Goal: Communication & Community: Answer question/provide support

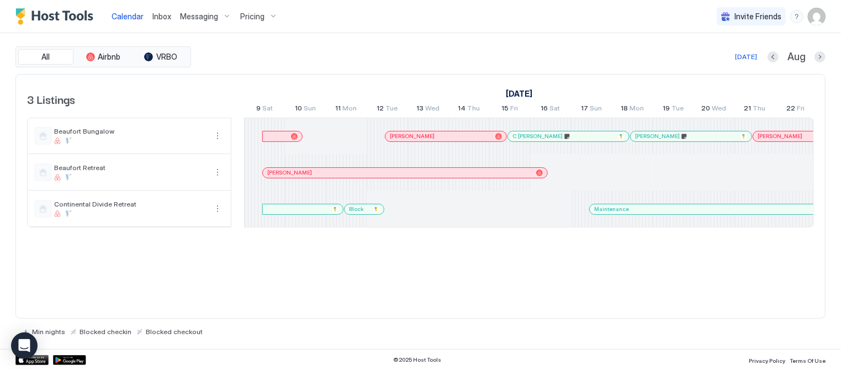
scroll to position [0, 613]
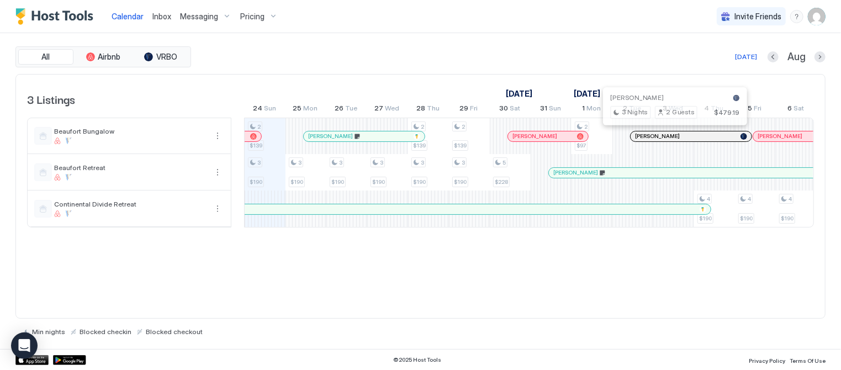
click at [670, 136] on div at bounding box center [670, 136] width 9 height 9
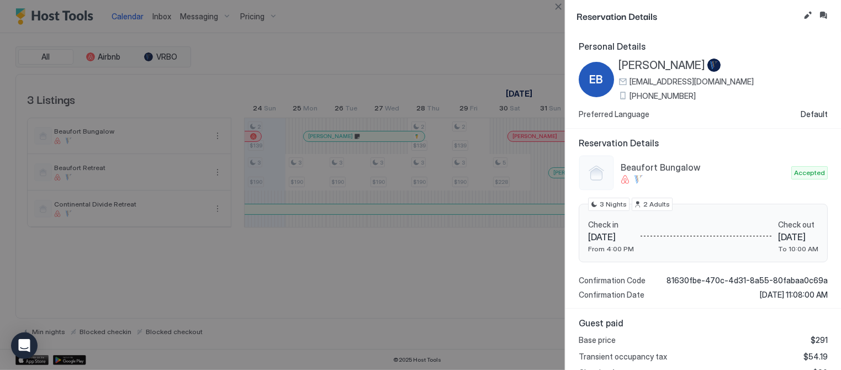
click at [507, 40] on div at bounding box center [420, 185] width 841 height 370
click at [405, 24] on div at bounding box center [420, 185] width 841 height 370
click at [555, 7] on button "Close" at bounding box center [557, 6] width 13 height 13
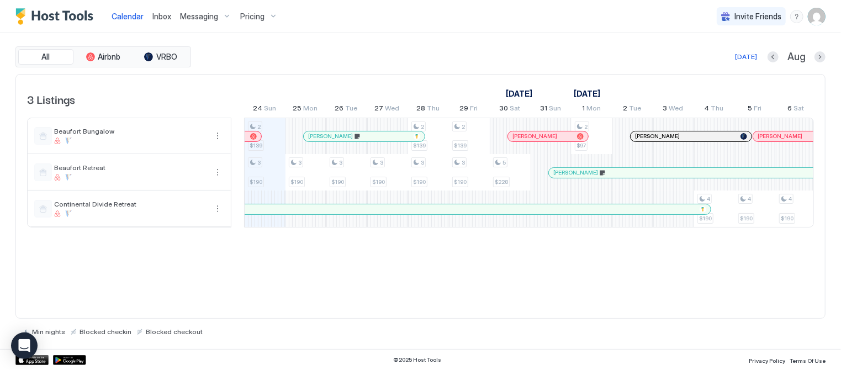
click at [161, 17] on span "Inbox" at bounding box center [161, 16] width 19 height 9
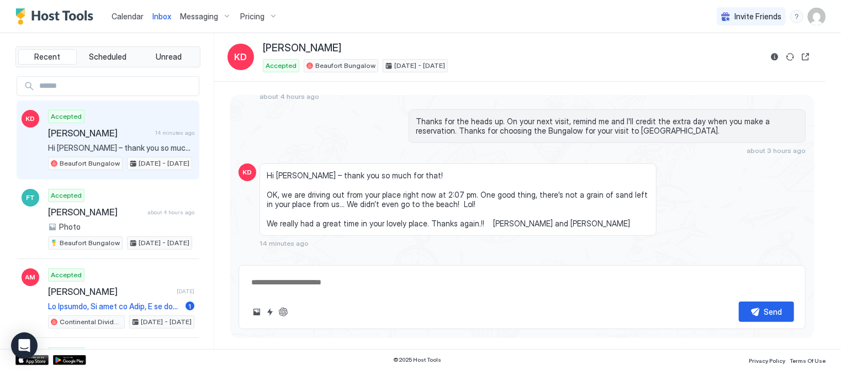
scroll to position [2688, 0]
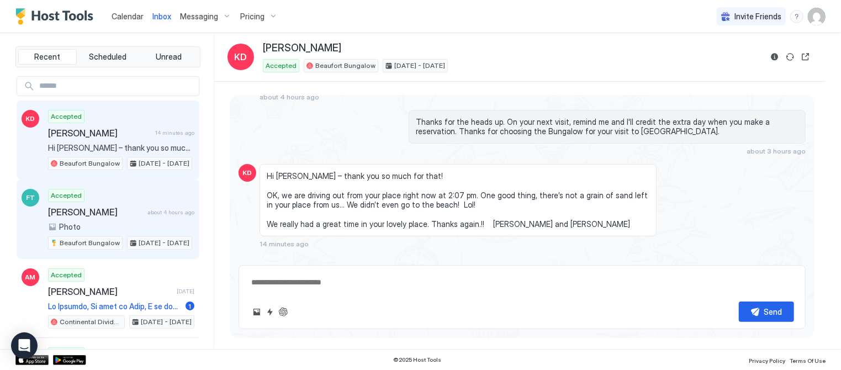
click at [84, 196] on div "Accepted [PERSON_NAME] about 4 hours ago Photo Beaufort Bungalow [DATE] - [DATE]" at bounding box center [121, 219] width 146 height 61
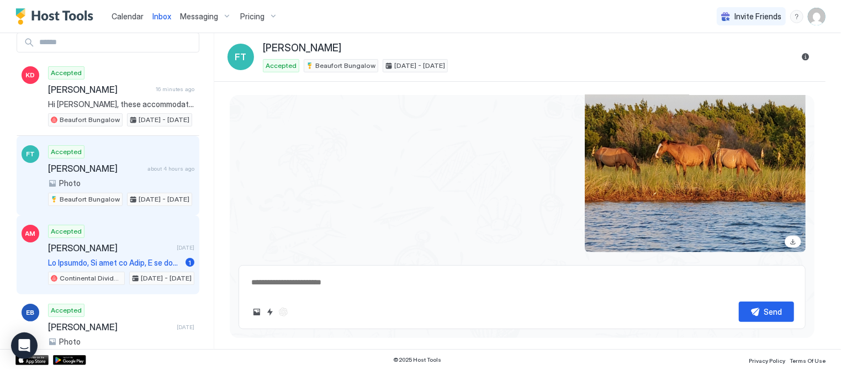
scroll to position [47, 0]
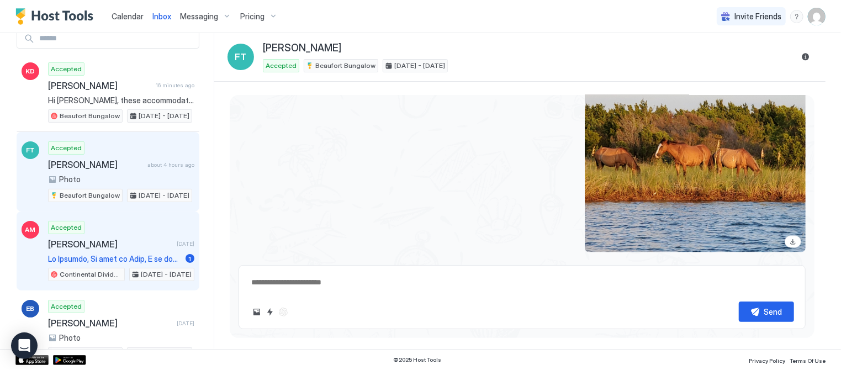
click at [113, 254] on span at bounding box center [114, 259] width 133 height 10
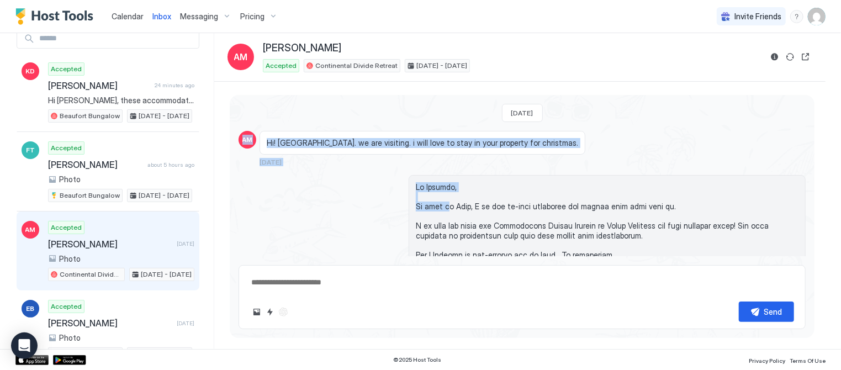
drag, startPoint x: 487, startPoint y: 190, endPoint x: 504, endPoint y: 59, distance: 132.0
click at [507, 65] on div "Inbox AM [PERSON_NAME] Accepted Continental Divide Retreat [DATE] - [DATE] [DAT…" at bounding box center [519, 191] width 611 height 316
